Goal: Task Accomplishment & Management: Complete application form

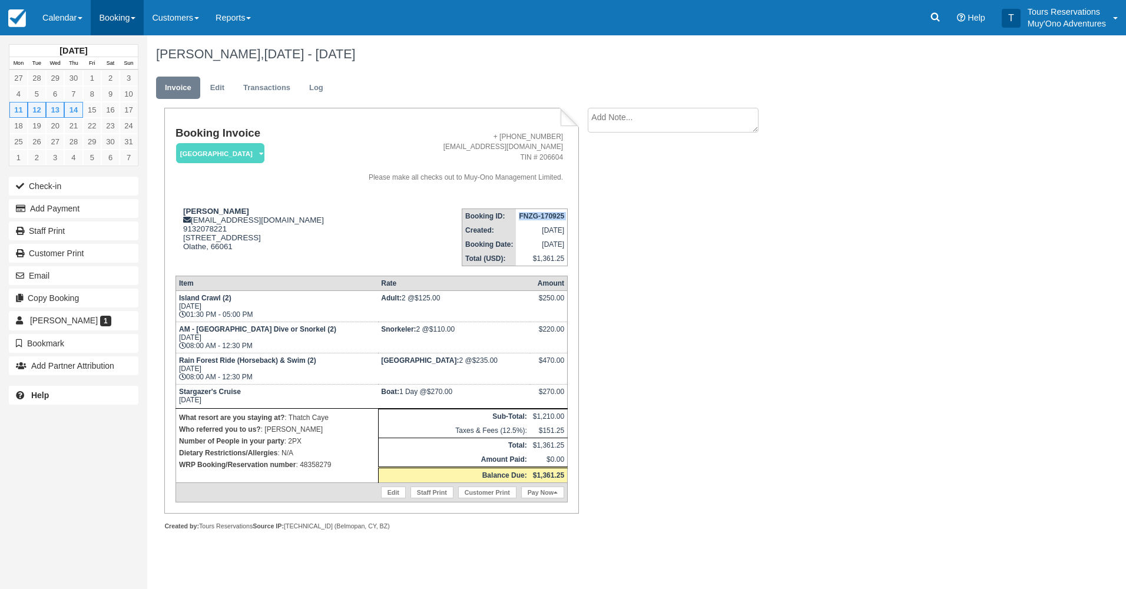
click at [109, 14] on link "Booking" at bounding box center [117, 17] width 53 height 35
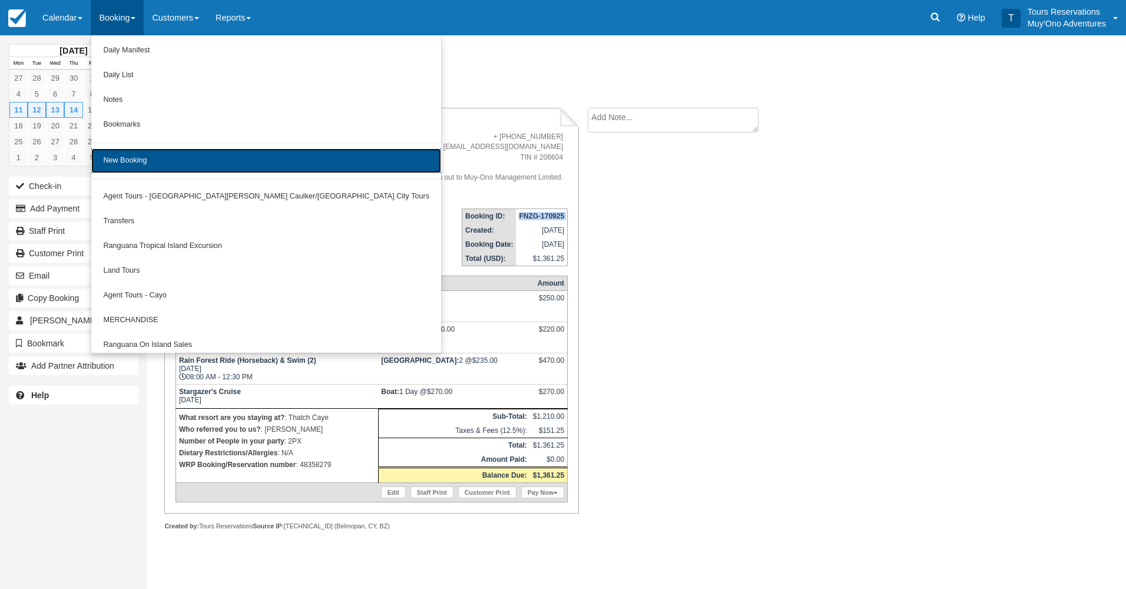
click at [168, 155] on link "New Booking" at bounding box center [266, 160] width 350 height 25
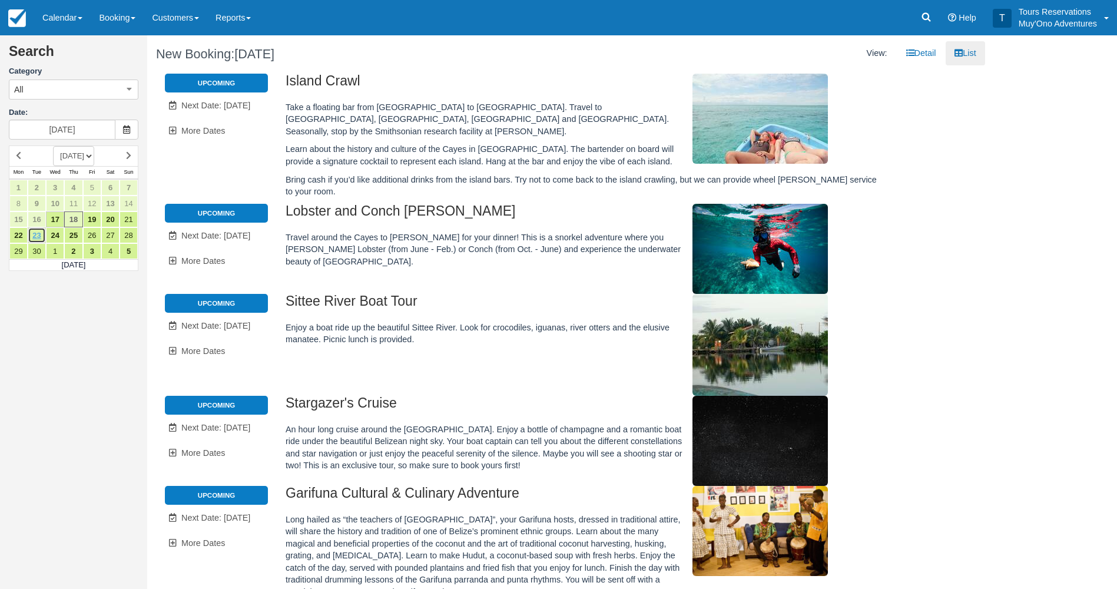
click at [36, 236] on link "23" at bounding box center [37, 235] width 18 height 16
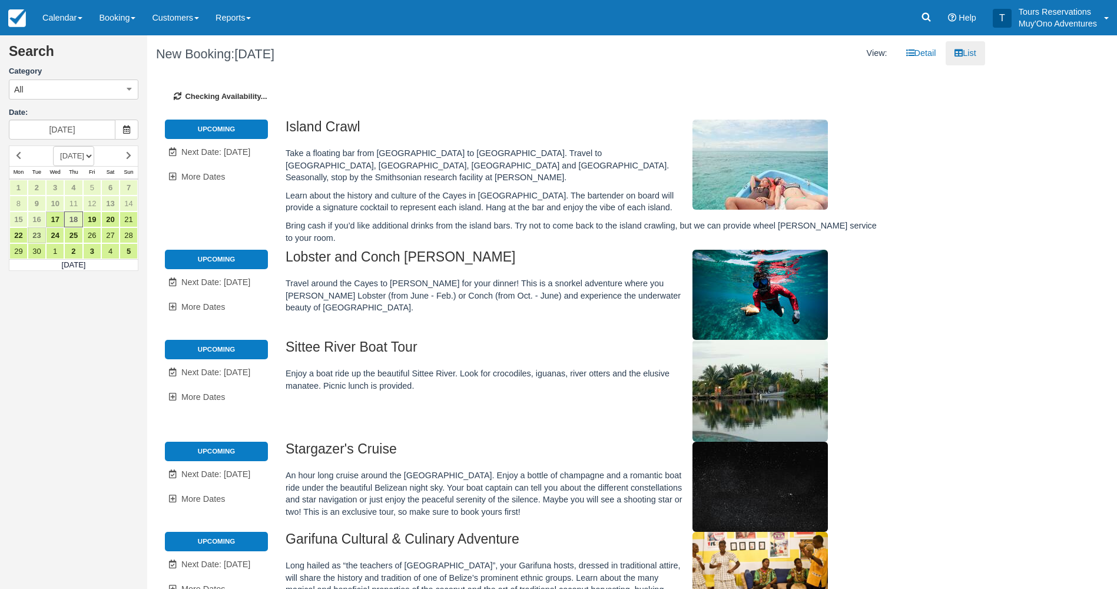
type input "[DATE]"
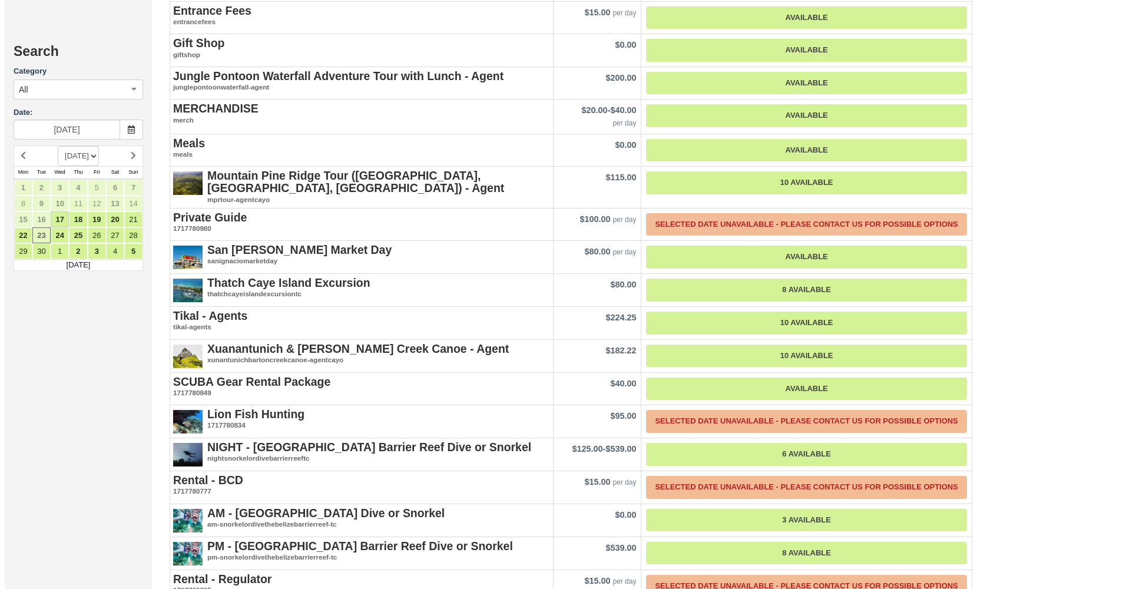
scroll to position [1354, 0]
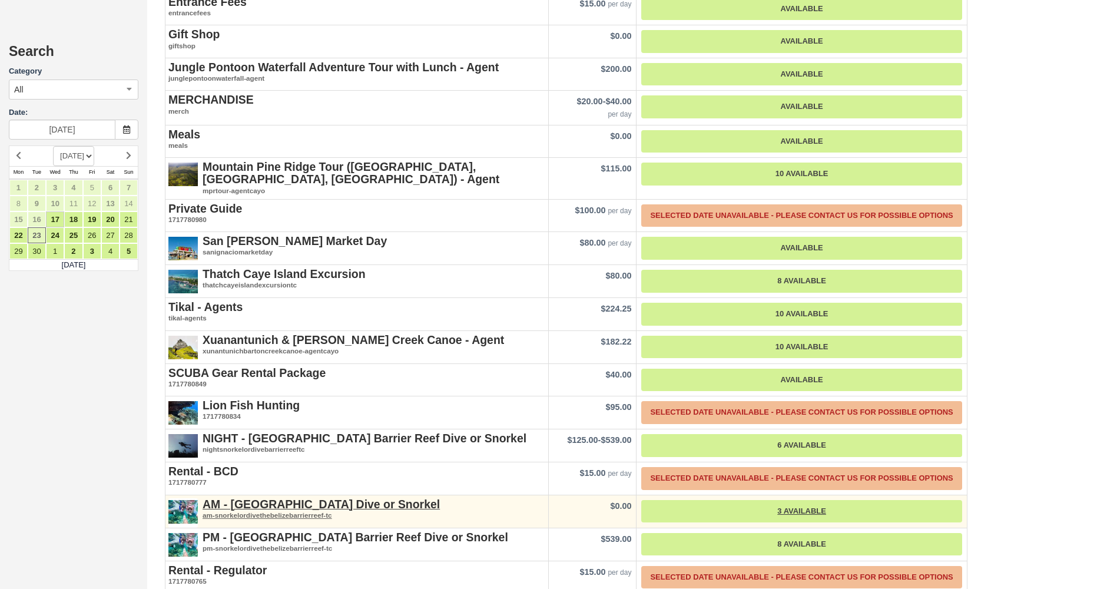
click at [326, 495] on div "AM - [GEOGRAPHIC_DATA] Dive or Snorkel am-snorkelordivethebelizebarrierreef-tc" at bounding box center [356, 509] width 383 height 28
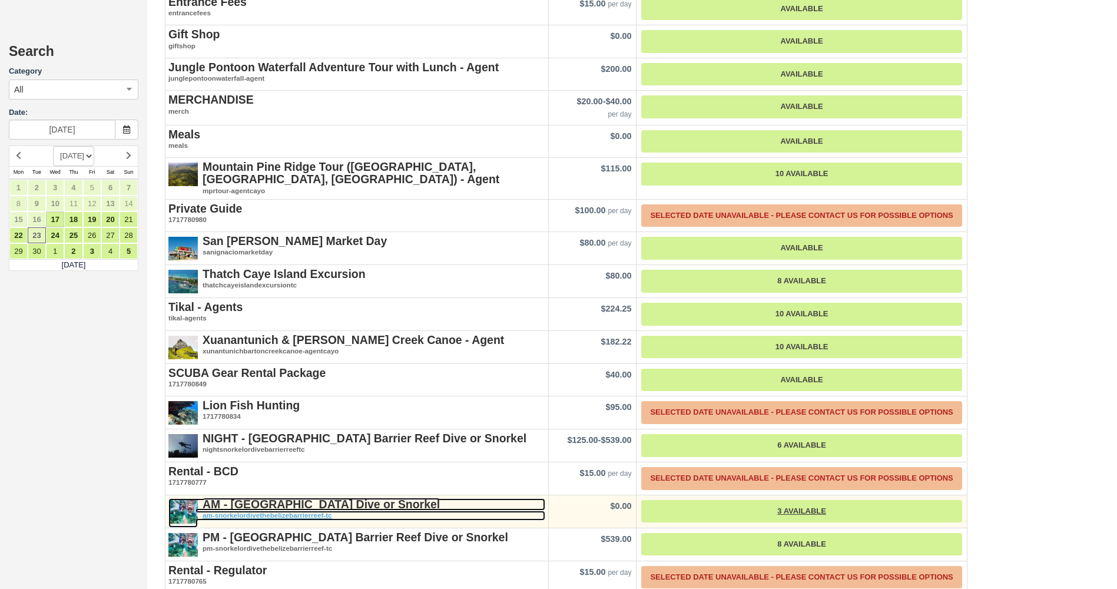
click at [333, 497] on strong "AM - [GEOGRAPHIC_DATA] Dive or Snorkel" at bounding box center [320, 503] width 237 height 13
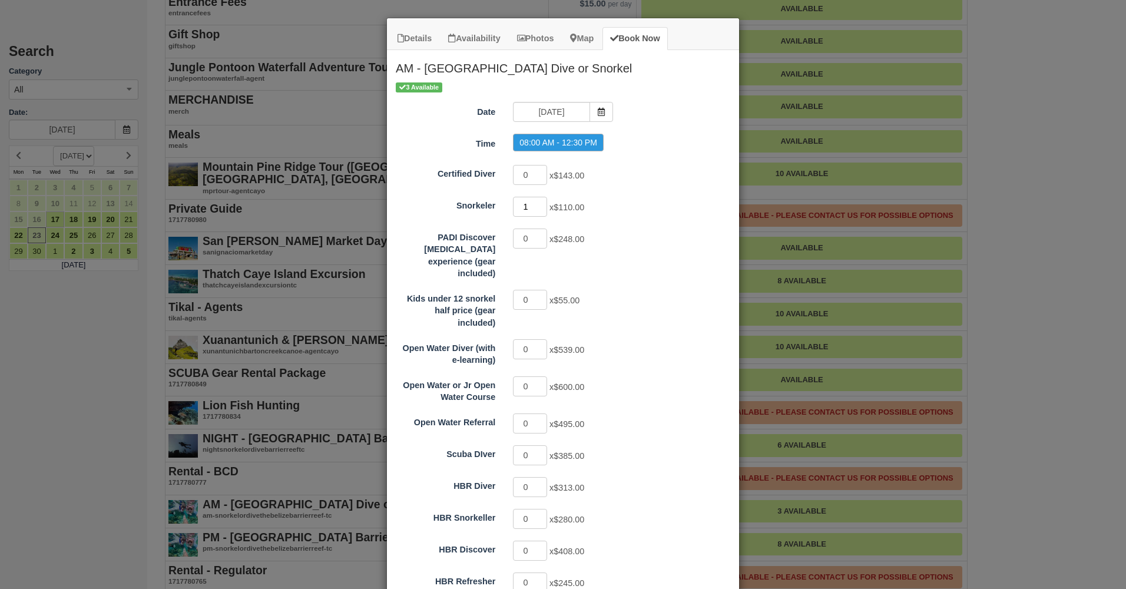
click at [536, 203] on input "1" at bounding box center [530, 207] width 34 height 20
type input "2"
click at [536, 203] on input "2" at bounding box center [530, 207] width 34 height 20
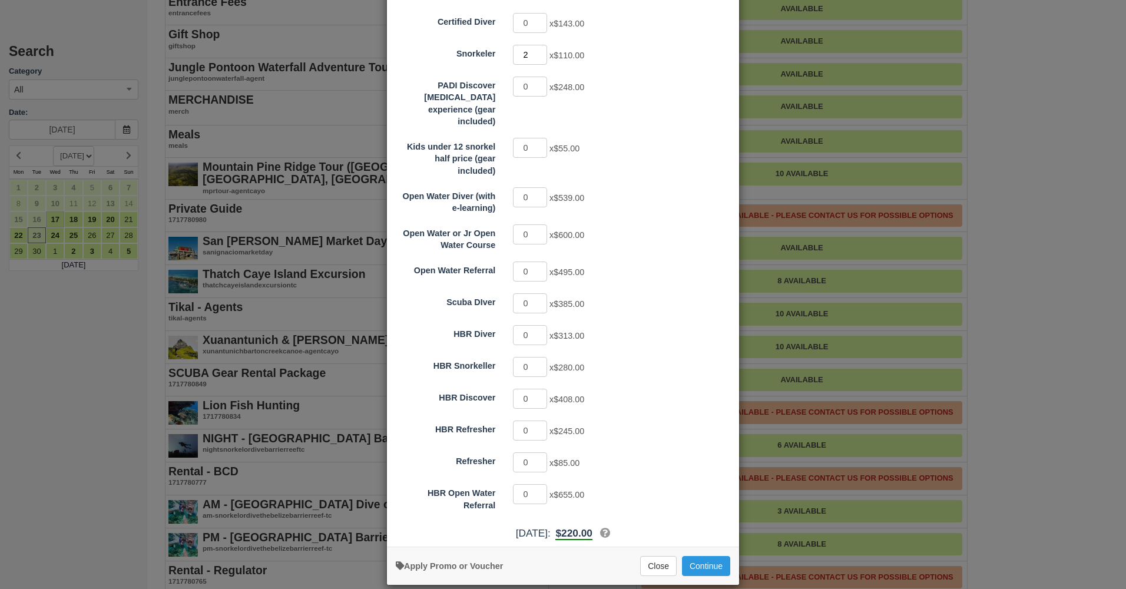
scroll to position [154, 0]
click at [707, 555] on button "Continue" at bounding box center [706, 564] width 48 height 20
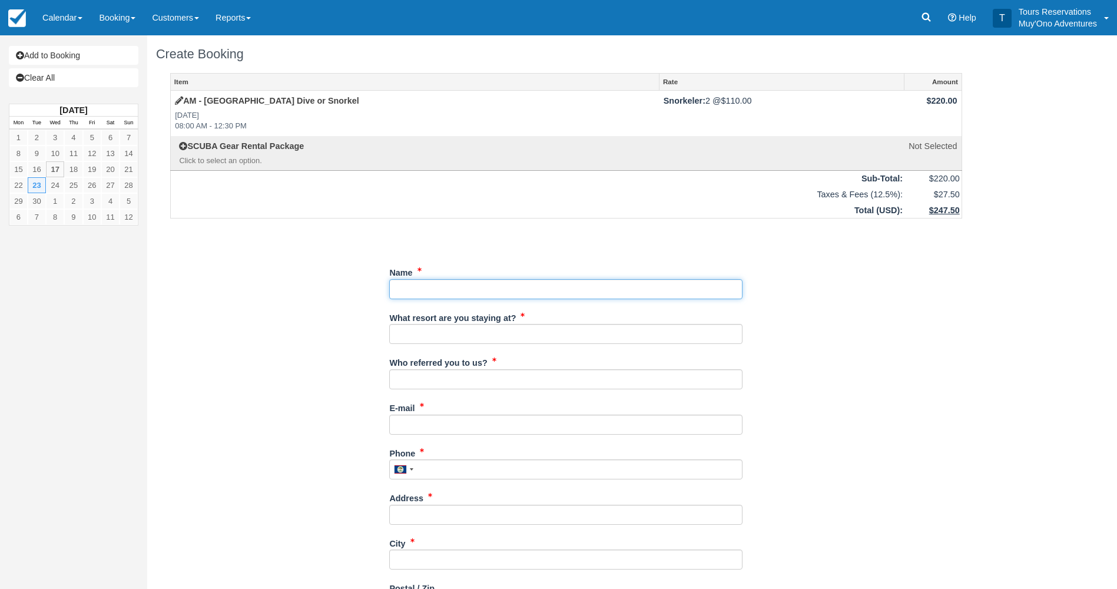
click at [516, 296] on input "Name" at bounding box center [565, 289] width 353 height 20
paste input "[PERSON_NAME]"
type input "[PERSON_NAME]"
click at [498, 340] on input "What resort are you staying at?" at bounding box center [565, 334] width 353 height 20
type input "Thatch Caye"
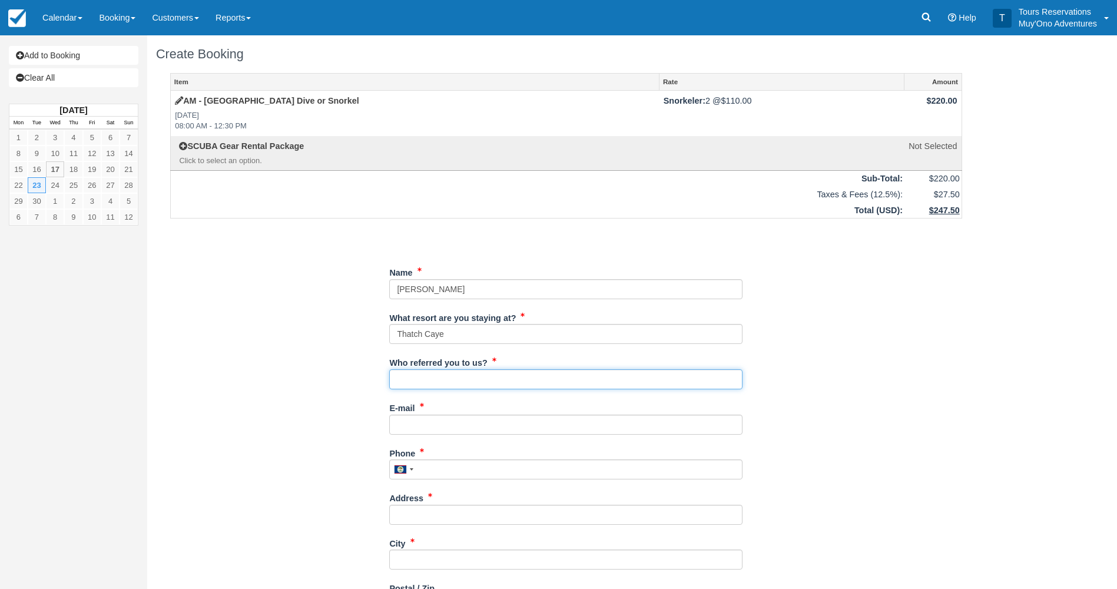
click at [479, 384] on input "Who referred you to us?" at bounding box center [565, 379] width 353 height 20
type input "Eduar Burns"
drag, startPoint x: 456, startPoint y: 414, endPoint x: 734, endPoint y: 392, distance: 278.7
click at [456, 414] on input "E-mail" at bounding box center [565, 424] width 353 height 20
click at [465, 429] on input "E-mail" at bounding box center [565, 424] width 353 height 20
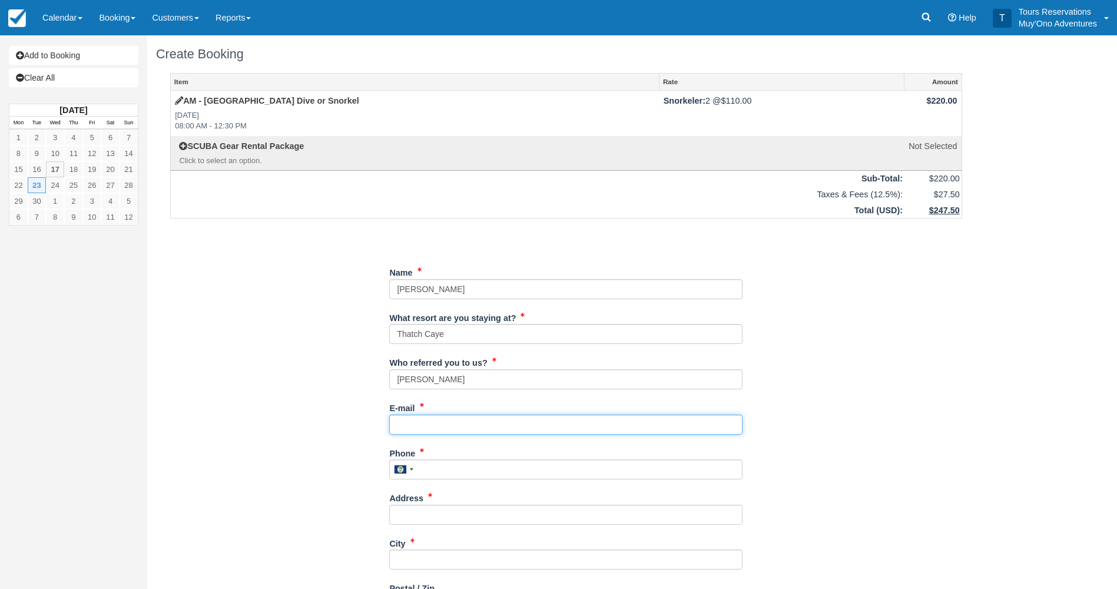
paste input "Dkm.bfm@gmail.com"
type input "Dkm.bfm@gmail.com"
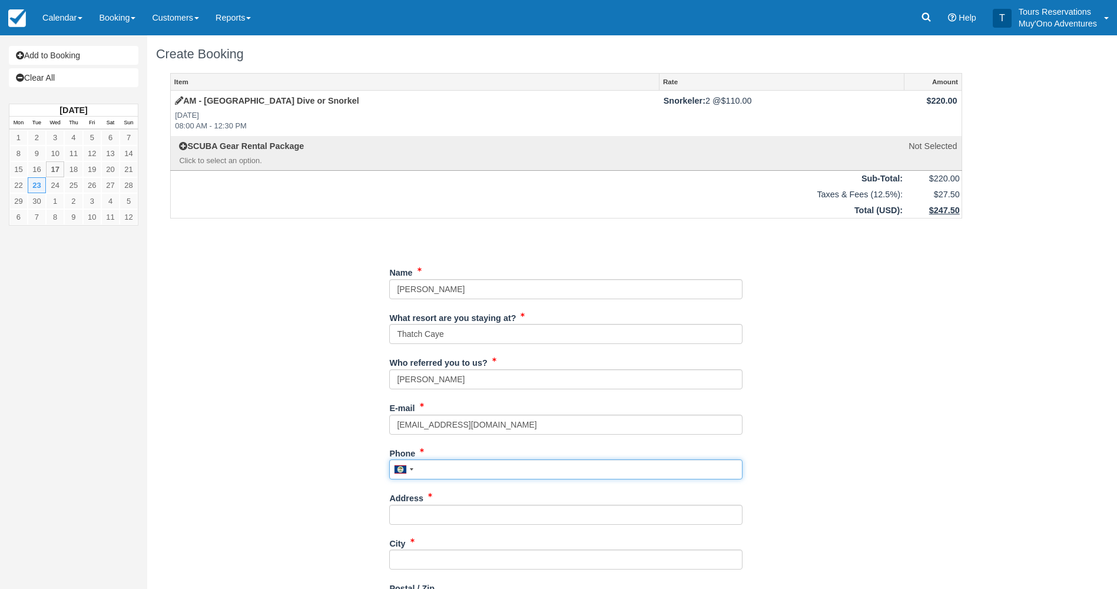
click at [479, 463] on input "Phone" at bounding box center [565, 469] width 353 height 20
click at [476, 466] on input "Phone" at bounding box center [565, 469] width 353 height 20
paste input "6205132944"
click at [454, 536] on div "City" at bounding box center [565, 551] width 353 height 36
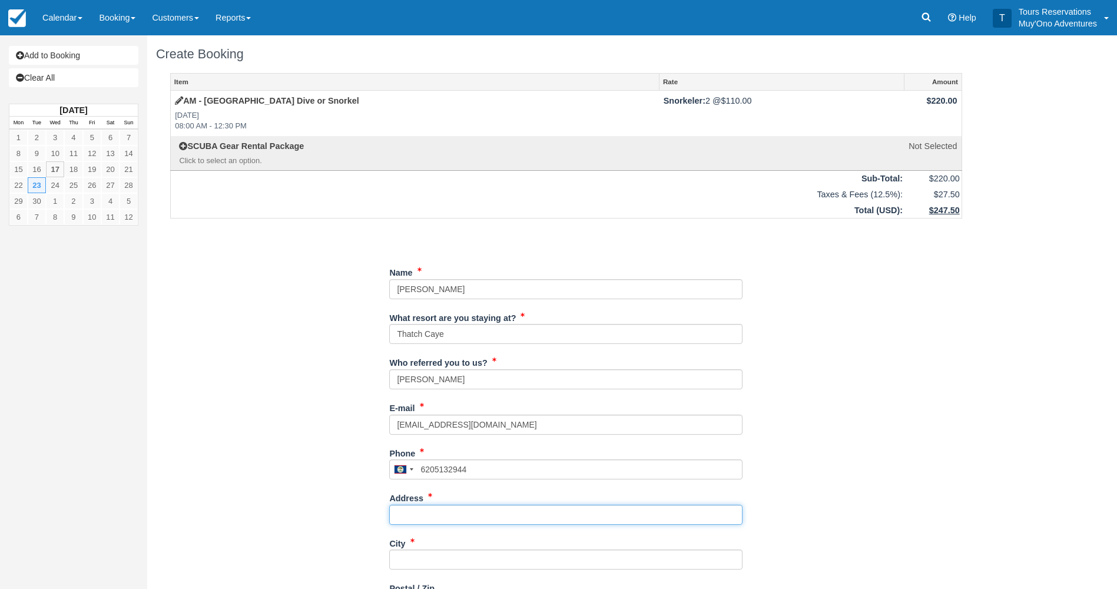
drag, startPoint x: 451, startPoint y: 523, endPoint x: 445, endPoint y: 513, distance: 11.9
click at [451, 523] on input "Address" at bounding box center [565, 514] width 353 height 20
click at [409, 476] on div at bounding box center [403, 469] width 27 height 19
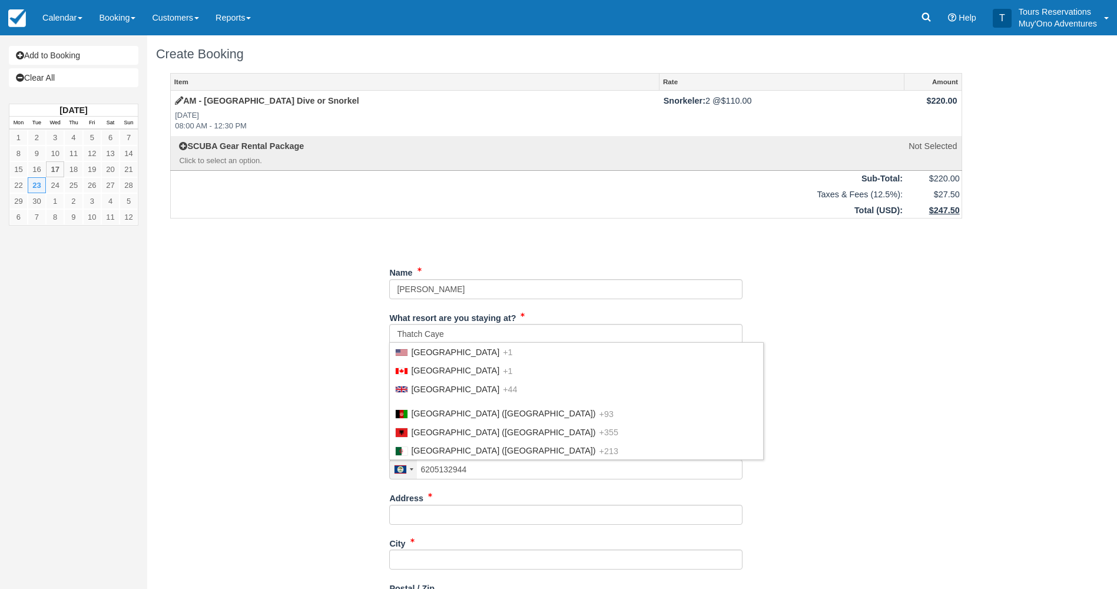
scroll to position [336, 0]
click at [409, 476] on div at bounding box center [403, 469] width 27 height 19
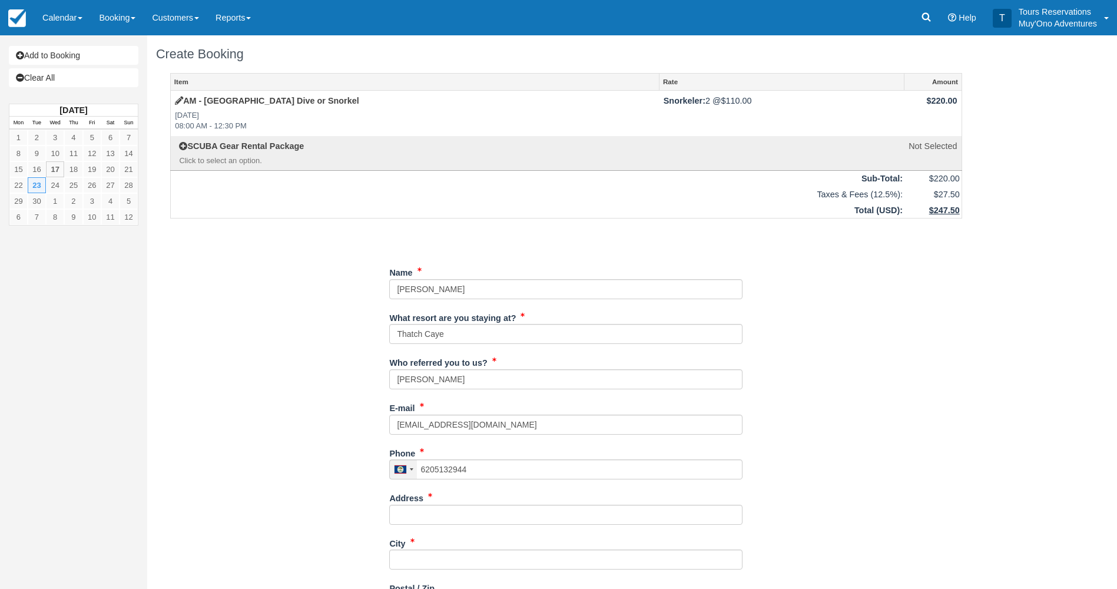
click at [409, 476] on div at bounding box center [403, 469] width 27 height 19
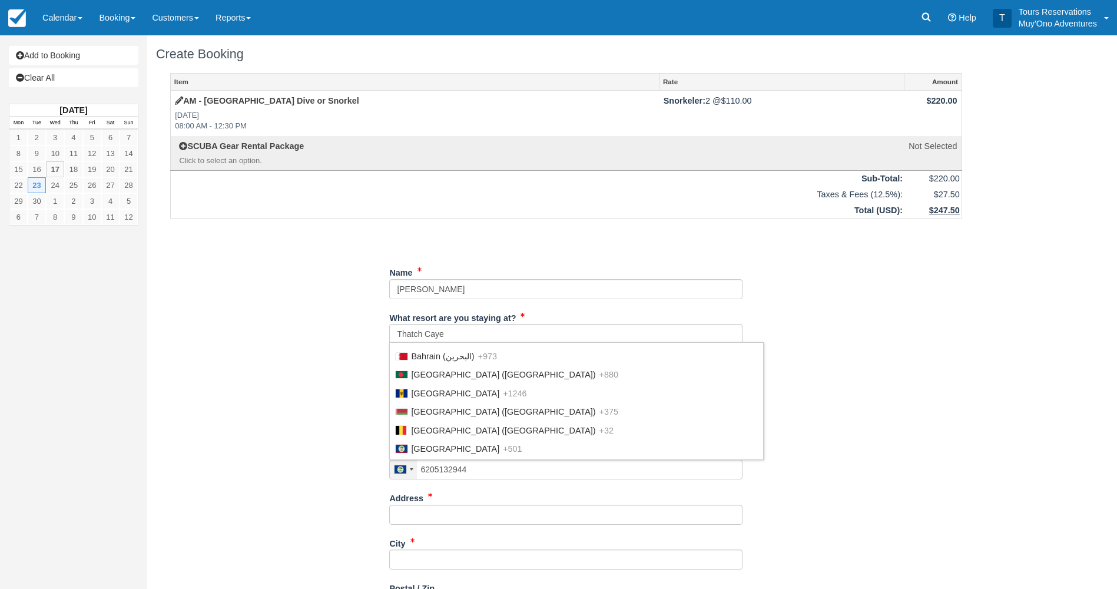
scroll to position [4247, 0]
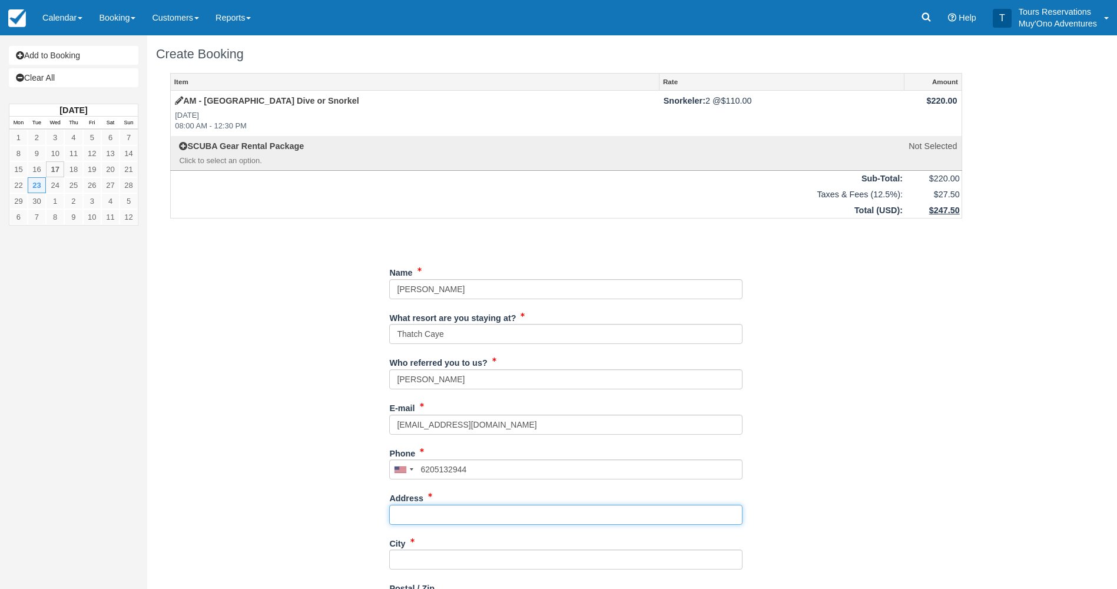
type input "(620) 513-2944"
click at [439, 516] on input "Address" at bounding box center [565, 514] width 353 height 20
click at [430, 510] on input "Address" at bounding box center [565, 514] width 353 height 20
paste input "3619 Spyglass Dr."
type input "3619 Spyglass Dr."
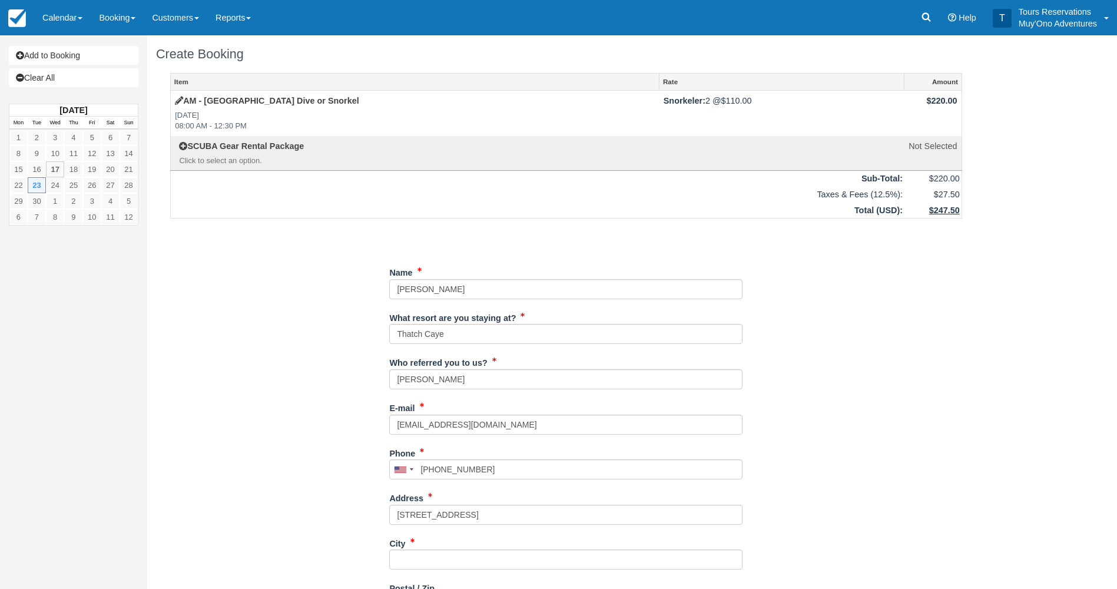
click at [1013, 155] on div "Add to Booking Clear All September 2025 Mon Tue Wed Thu Fri Sat Sun 1 2 3 4 5 6…" at bounding box center [558, 311] width 1117 height 553
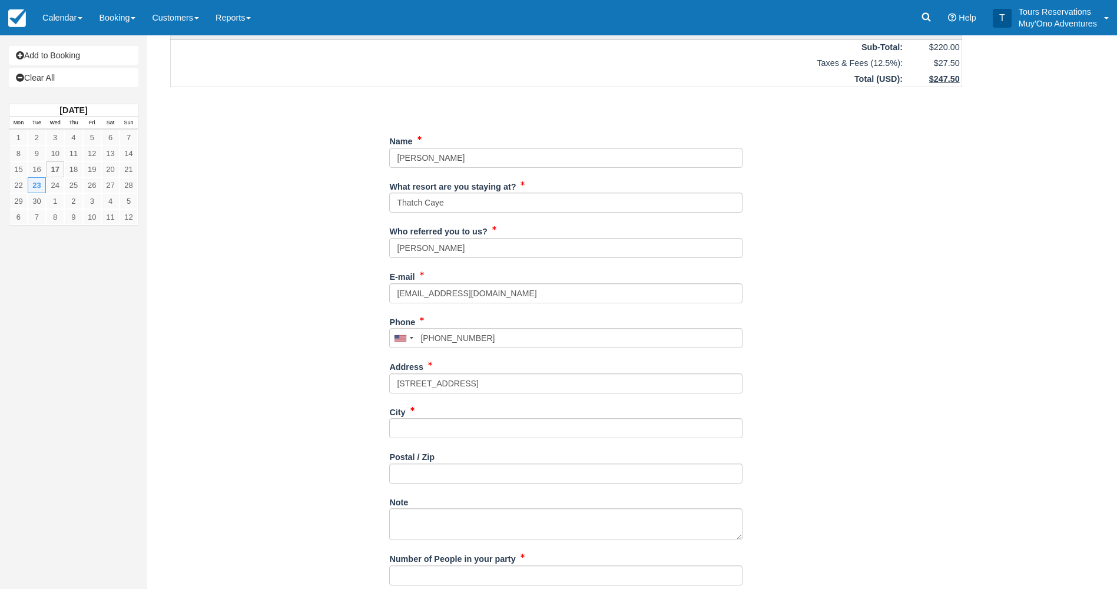
scroll to position [294, 0]
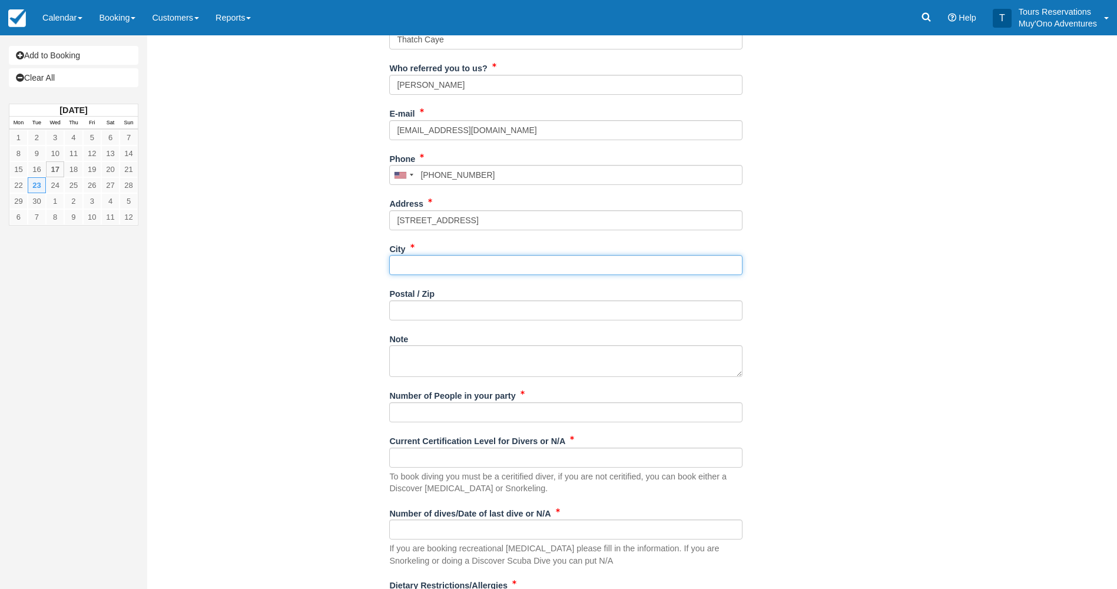
click at [485, 273] on input "City" at bounding box center [565, 265] width 353 height 20
paste input "Hutchinson"
type input "Hutchinson"
click at [480, 312] on input "Postal / Zip" at bounding box center [565, 310] width 353 height 20
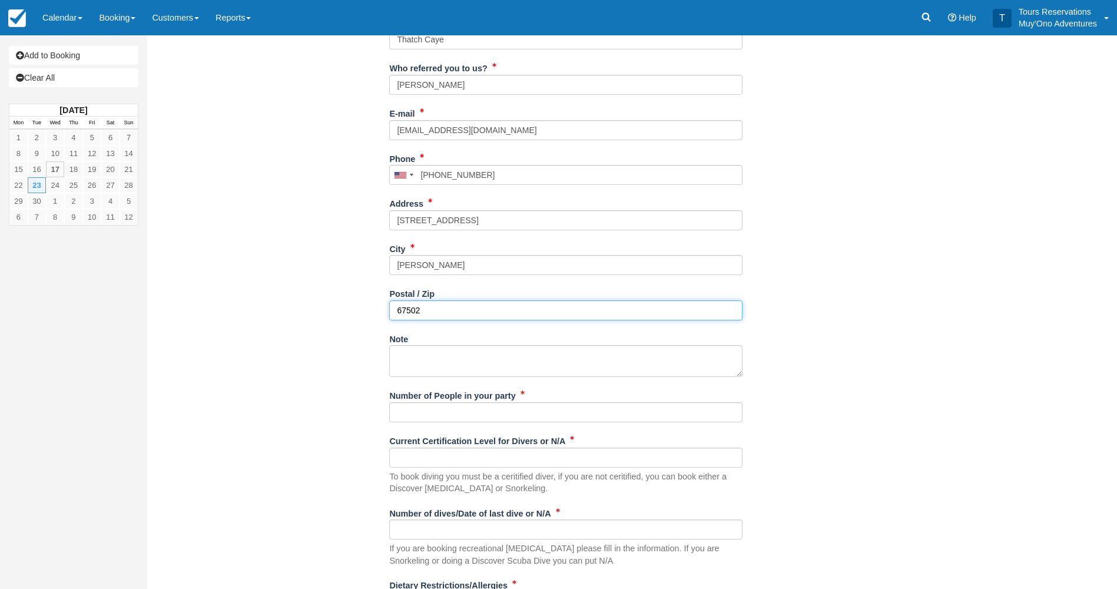
type input "67502"
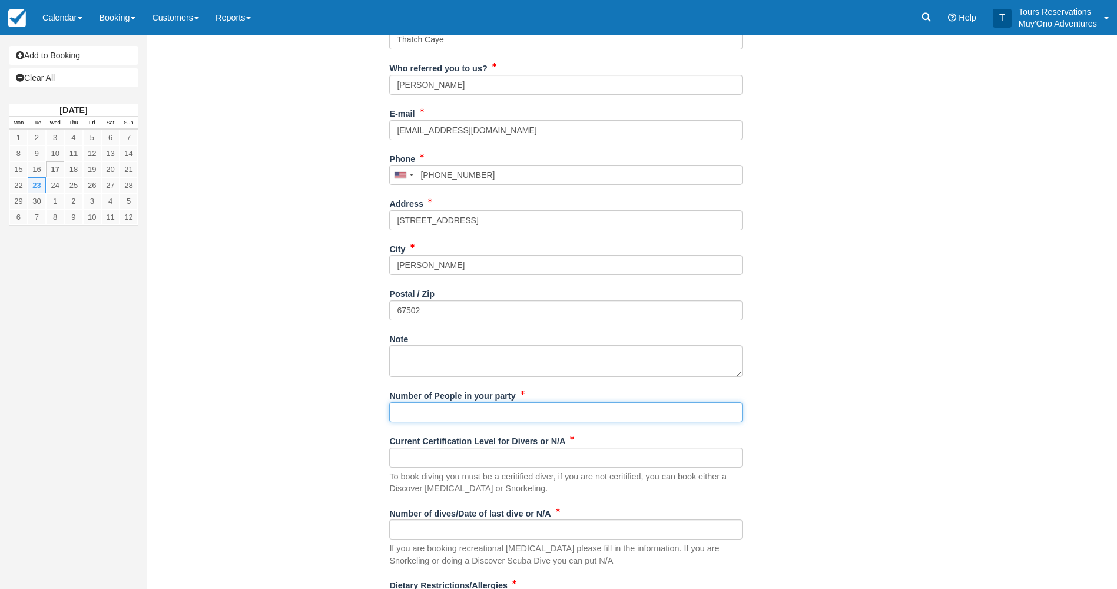
click at [494, 419] on input "Number of People in your party" at bounding box center [565, 412] width 353 height 20
click at [668, 406] on input "2px" at bounding box center [565, 412] width 353 height 20
type input "2px"
drag, startPoint x: 859, startPoint y: 430, endPoint x: 849, endPoint y: 434, distance: 10.8
click at [859, 430] on div "Item Rate Amount AM - Belize Barrier Reef Dive or Snorkel Tue Sep 23, 2025 08:0…" at bounding box center [566, 222] width 820 height 887
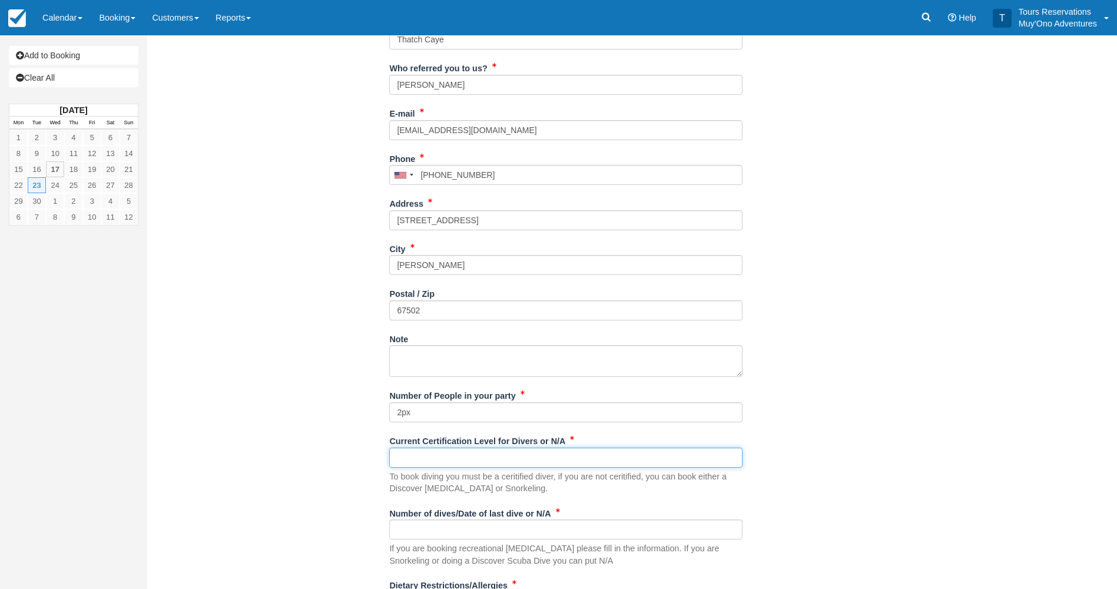
click at [644, 463] on input "Current Certification Level for Divers or N/A" at bounding box center [565, 457] width 353 height 20
type input "N/A"
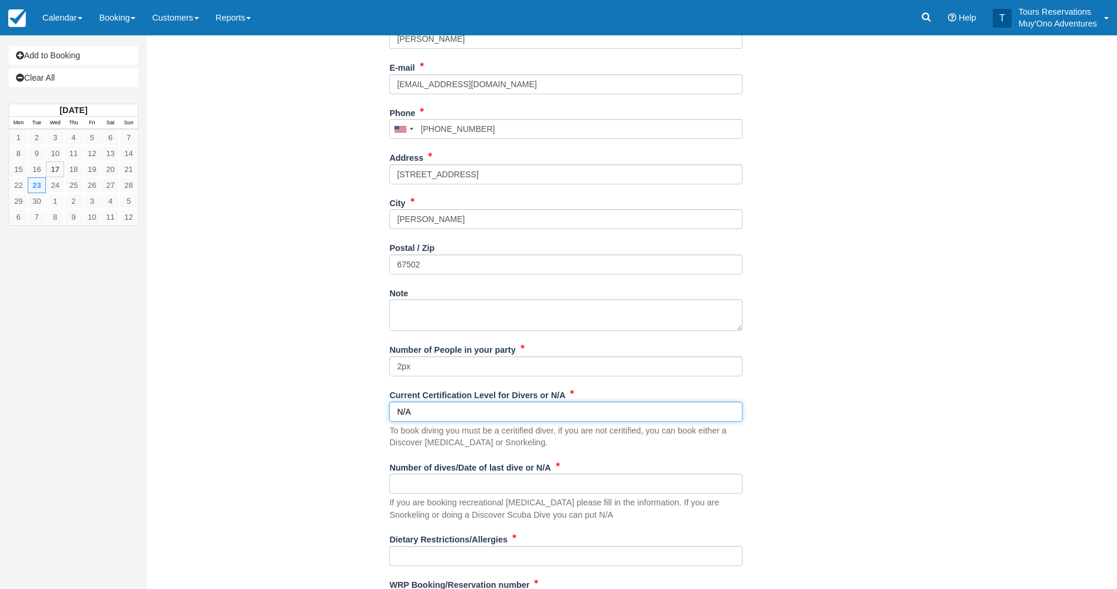
scroll to position [400, 0]
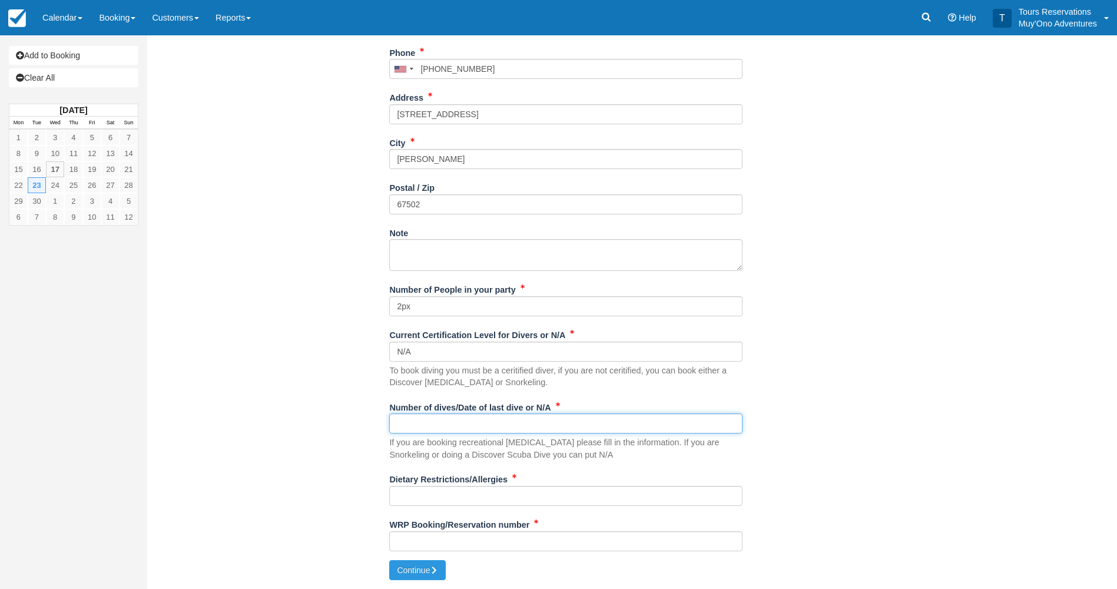
click at [626, 429] on input "Number of dives/Date of last dive or N/A" at bounding box center [565, 423] width 353 height 20
type input "N/A"
click at [705, 494] on input "Dietary Restrictions/Allergies" at bounding box center [565, 496] width 353 height 20
type input "N/A"
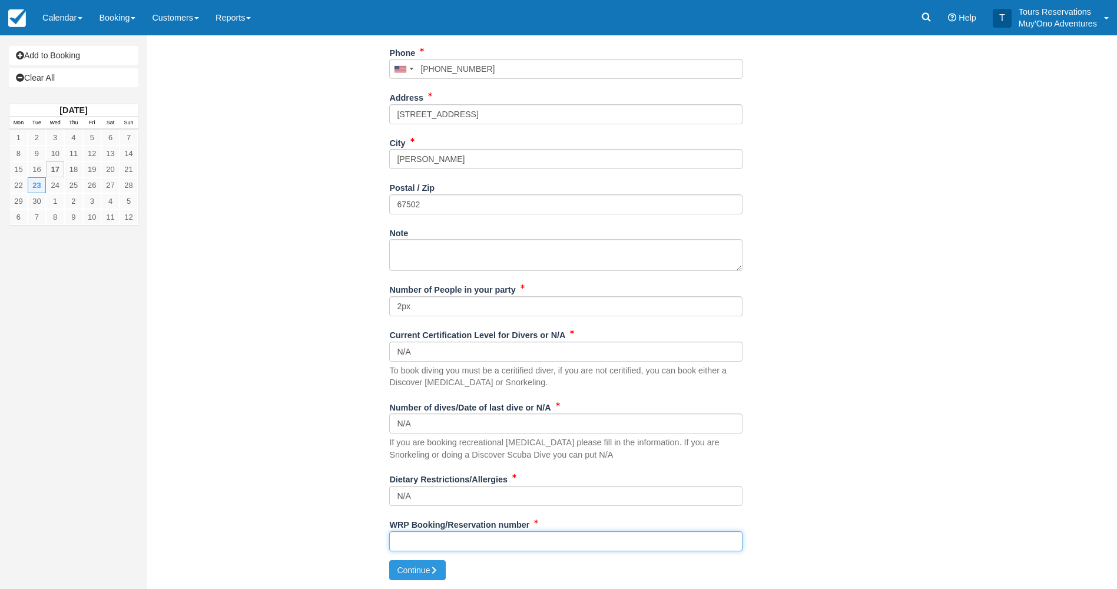
click at [642, 547] on input "WRP Booking/Reservation number" at bounding box center [565, 541] width 353 height 20
paste input "BB25072918237371"
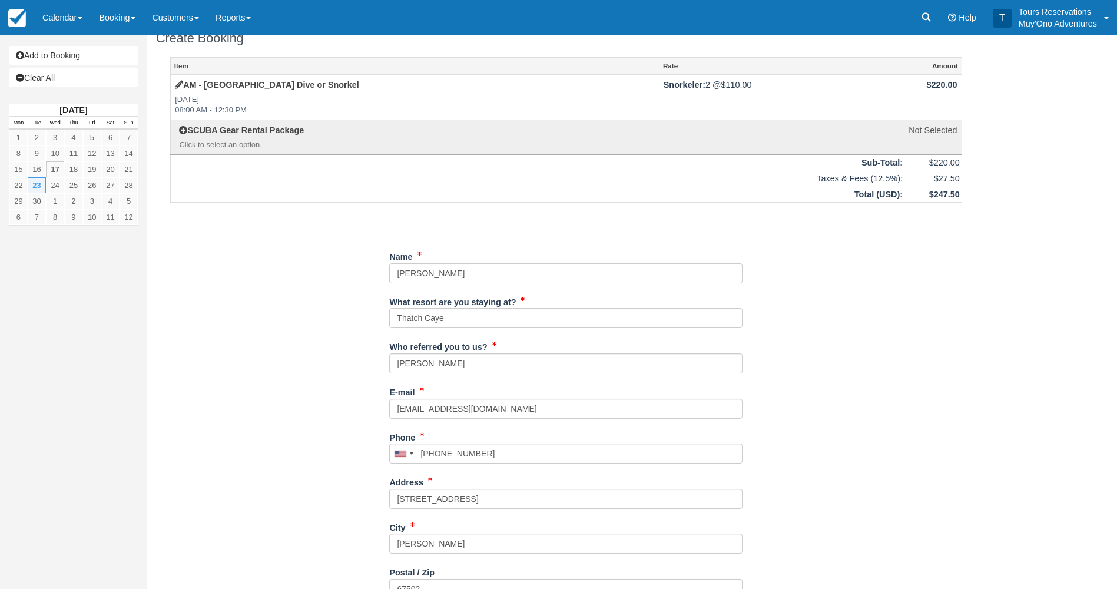
scroll to position [0, 0]
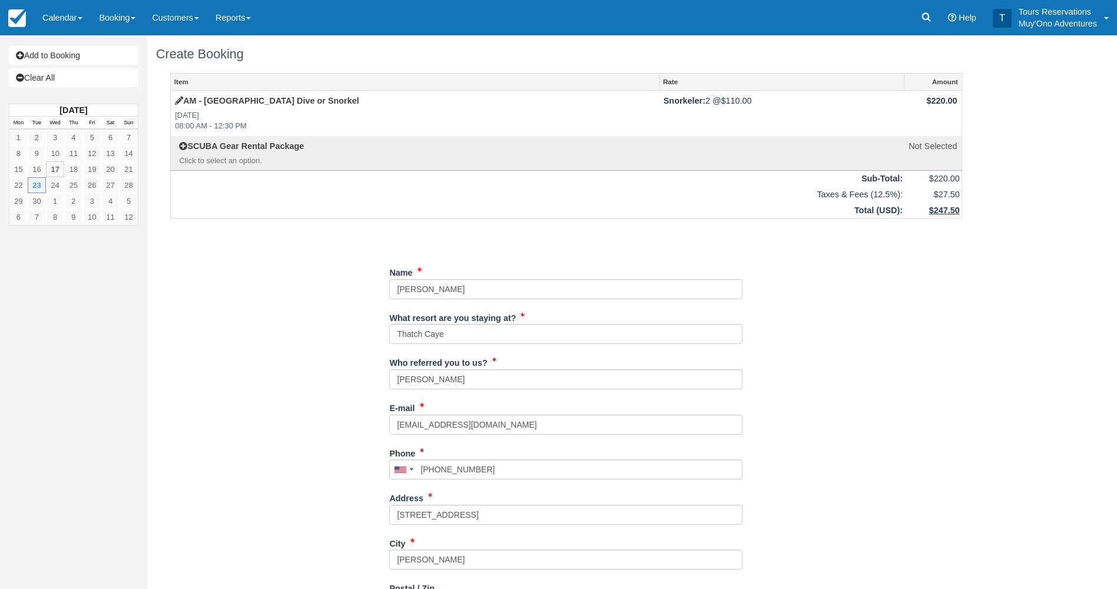
type input "BB25072918237371"
type input "+16205132944"
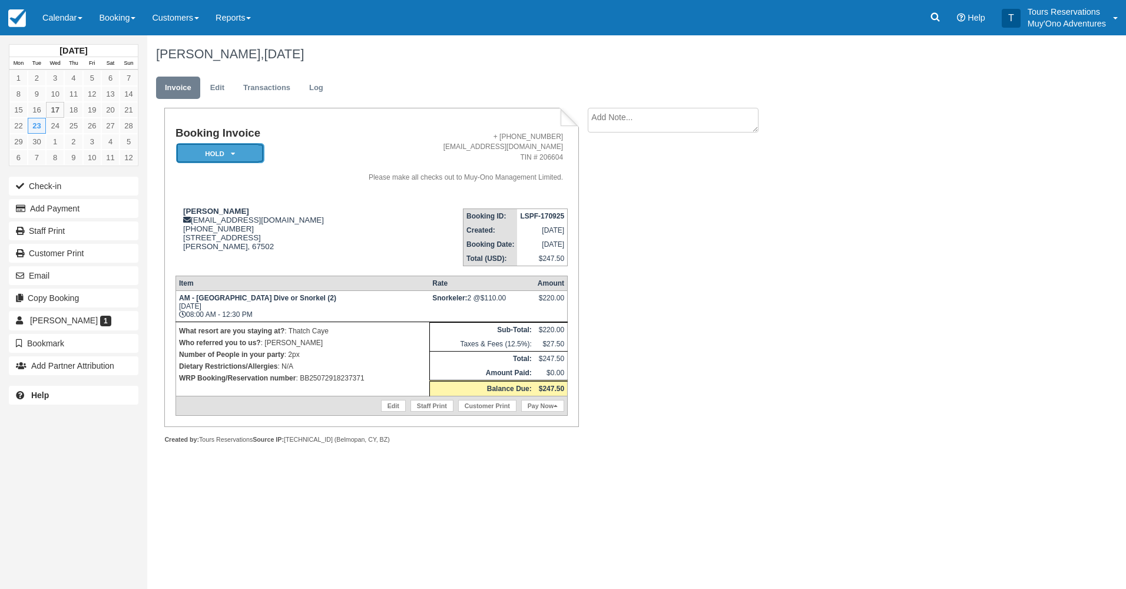
click at [241, 160] on em "HOLD" at bounding box center [220, 153] width 88 height 21
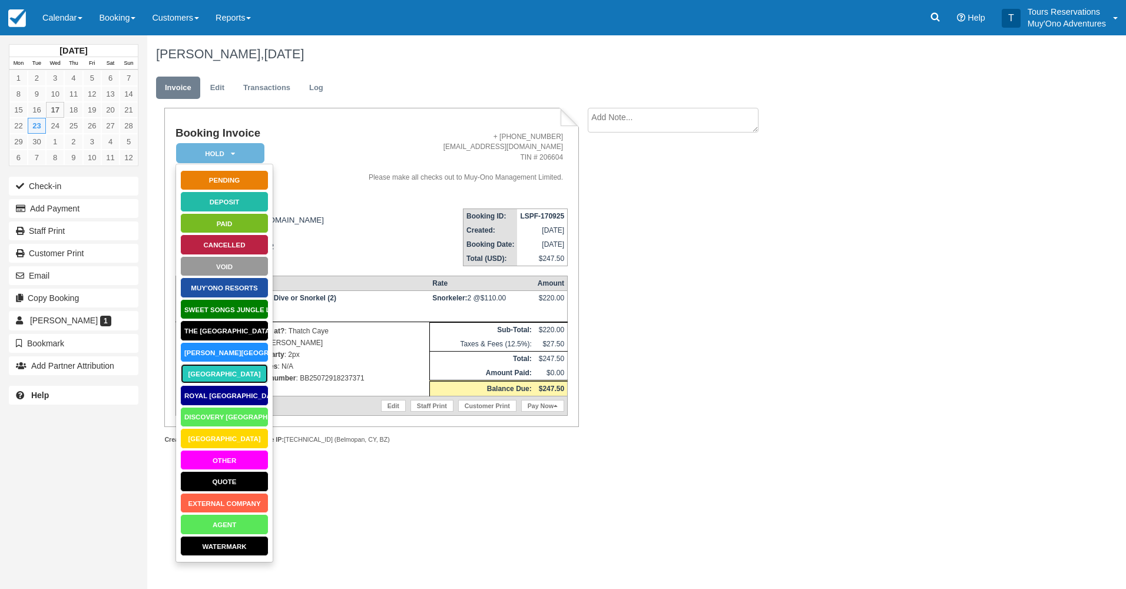
click at [252, 380] on link "[GEOGRAPHIC_DATA]" at bounding box center [224, 373] width 88 height 21
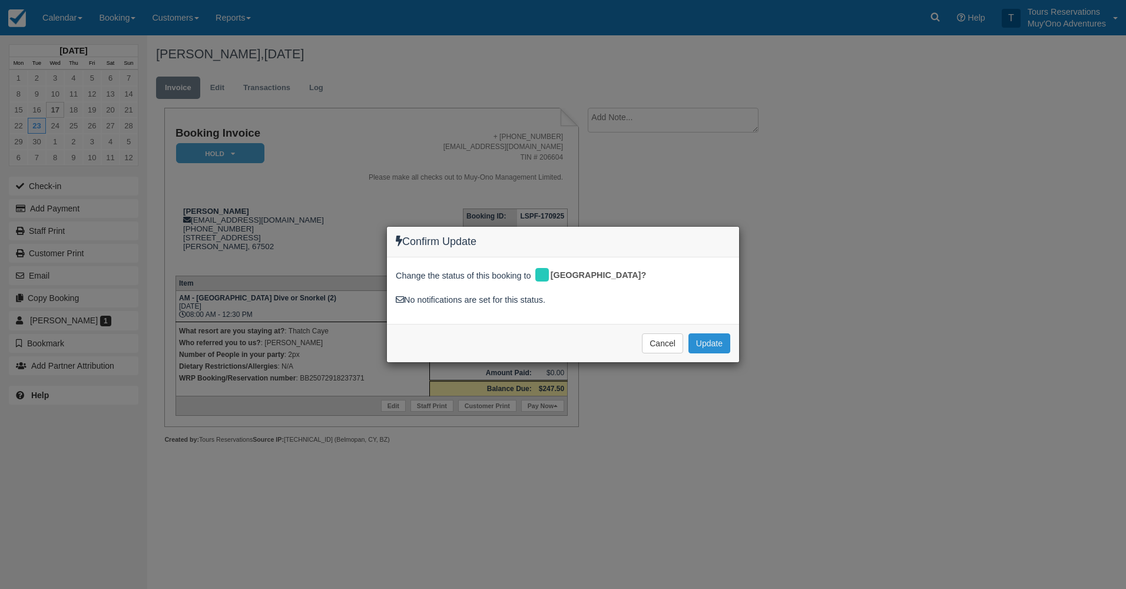
click at [688, 344] on button "Update" at bounding box center [709, 343] width 42 height 20
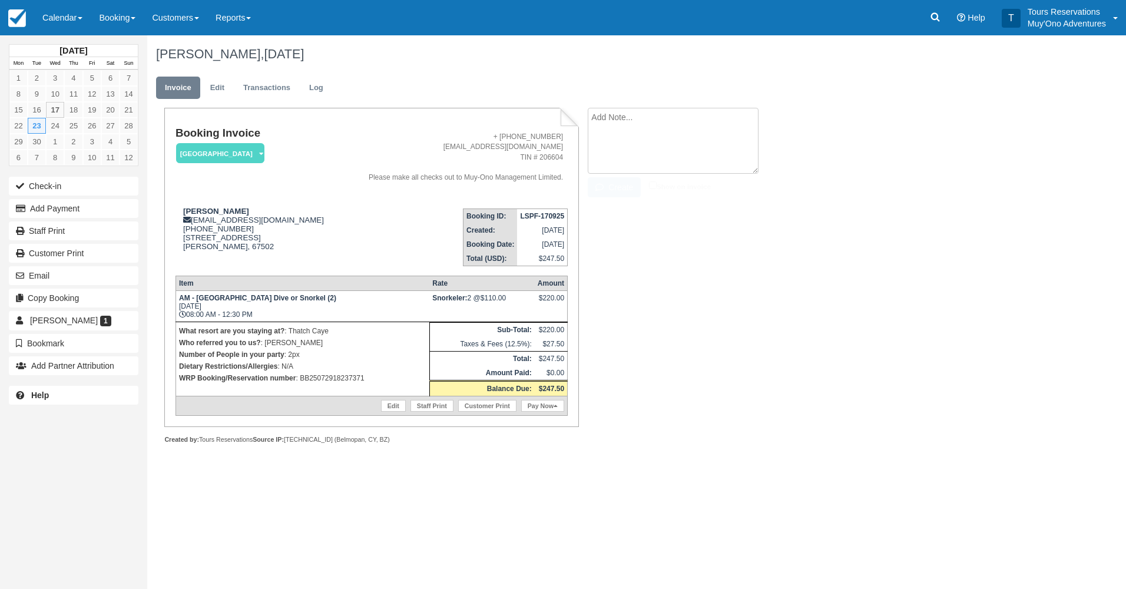
click at [645, 127] on textarea at bounding box center [672, 141] width 171 height 66
paste textarea "BB25072918237371"
type textarea "Paid in WebRez BB25072918237371- Eduar Burns"
click at [616, 188] on button "Create" at bounding box center [613, 187] width 53 height 20
click at [542, 214] on strong "LSPF-170925" at bounding box center [542, 216] width 44 height 8
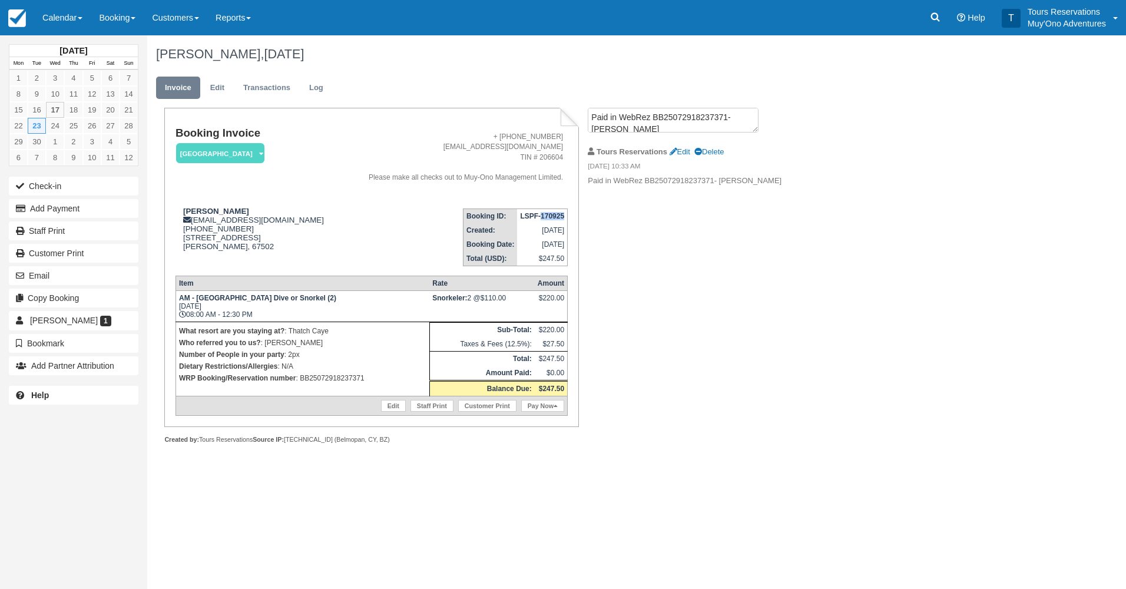
click at [542, 214] on strong "LSPF-170925" at bounding box center [542, 216] width 44 height 8
copy tbody "LSPF-170925"
click at [924, 144] on div "David Mullins, September 23 2025 Invoice Edit Transactions Log Booking Invoice …" at bounding box center [569, 252] width 844 height 434
click at [552, 214] on strong "LSPF-170925" at bounding box center [542, 216] width 44 height 8
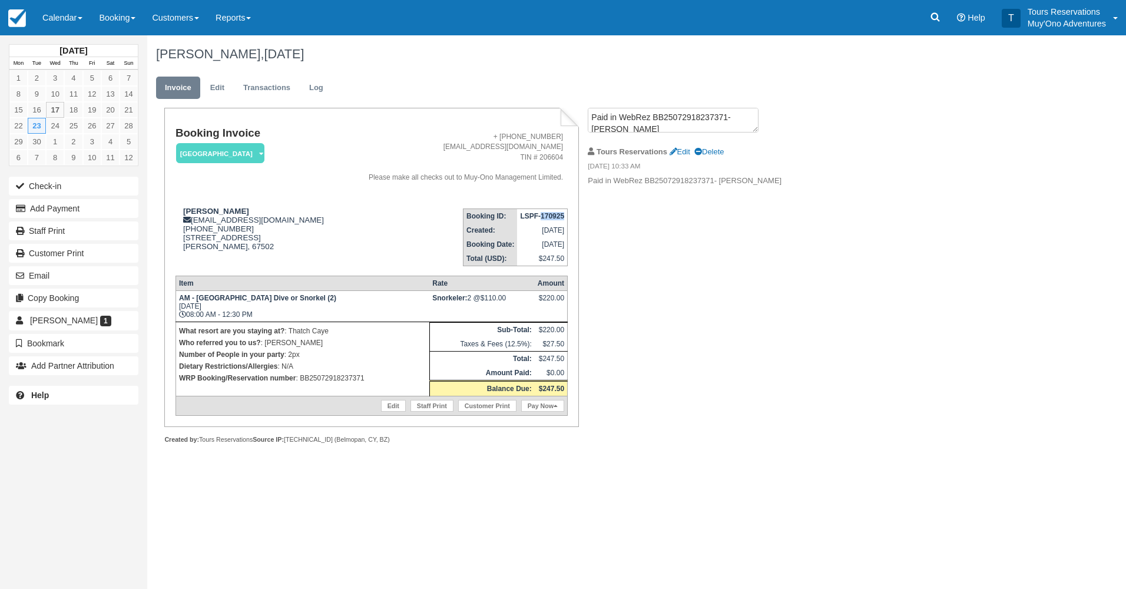
click at [552, 214] on strong "LSPF-170925" at bounding box center [542, 216] width 44 height 8
copy tbody "LSPF-170925"
click at [914, 124] on div "David Mullins, September 23 2025 Invoice Edit Transactions Log Booking Invoice …" at bounding box center [569, 252] width 844 height 434
